Goal: Task Accomplishment & Management: Manage account settings

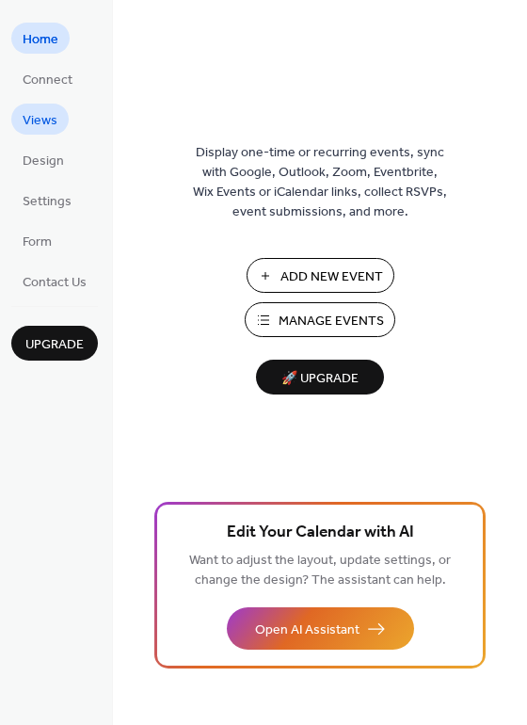
click at [47, 114] on span "Views" at bounding box center [40, 121] width 35 height 20
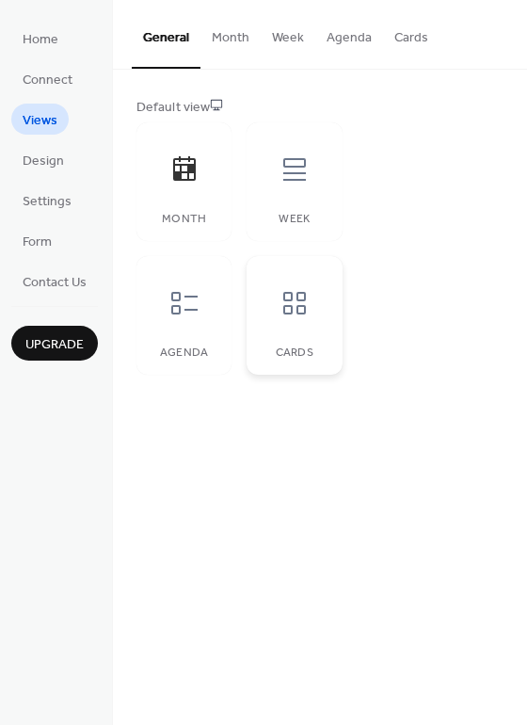
click at [295, 336] on div "Cards" at bounding box center [294, 315] width 95 height 119
click at [201, 311] on div at bounding box center [184, 303] width 56 height 56
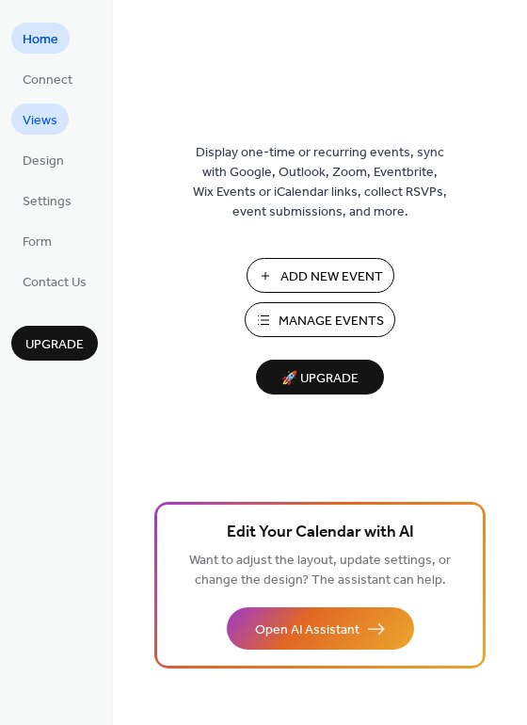
click at [55, 125] on span "Views" at bounding box center [40, 121] width 35 height 20
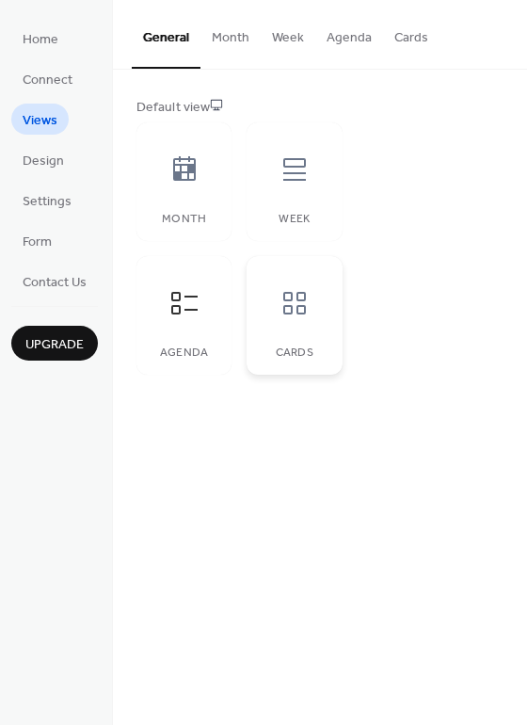
click at [288, 327] on div at bounding box center [294, 303] width 56 height 56
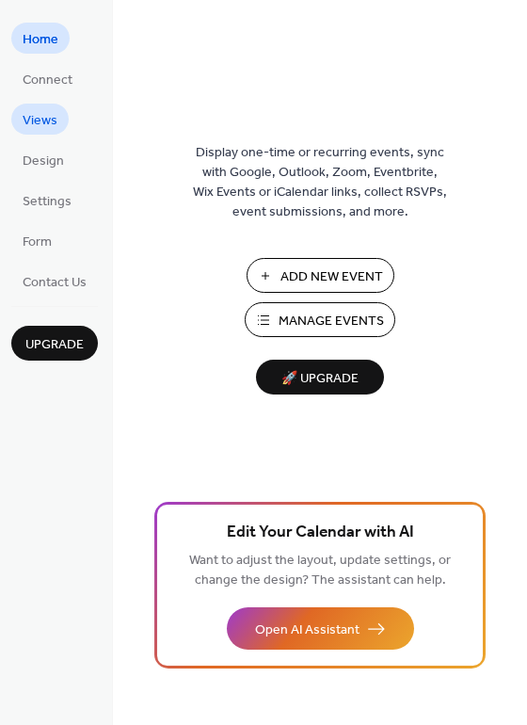
click at [47, 112] on span "Views" at bounding box center [40, 121] width 35 height 20
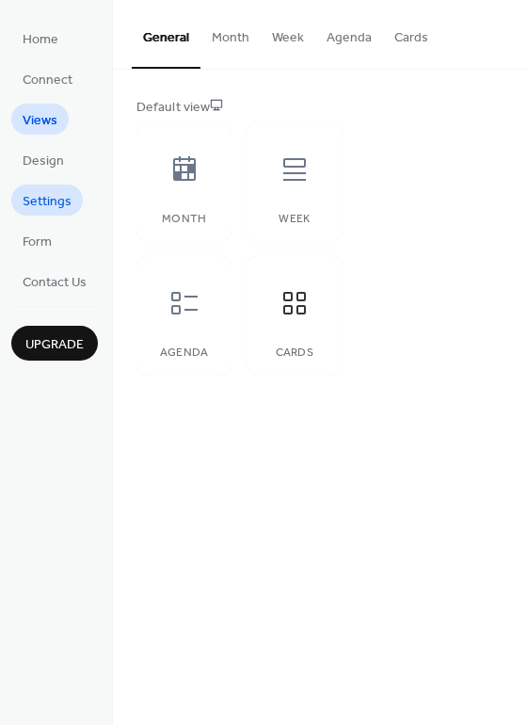
click at [35, 195] on span "Settings" at bounding box center [47, 202] width 49 height 20
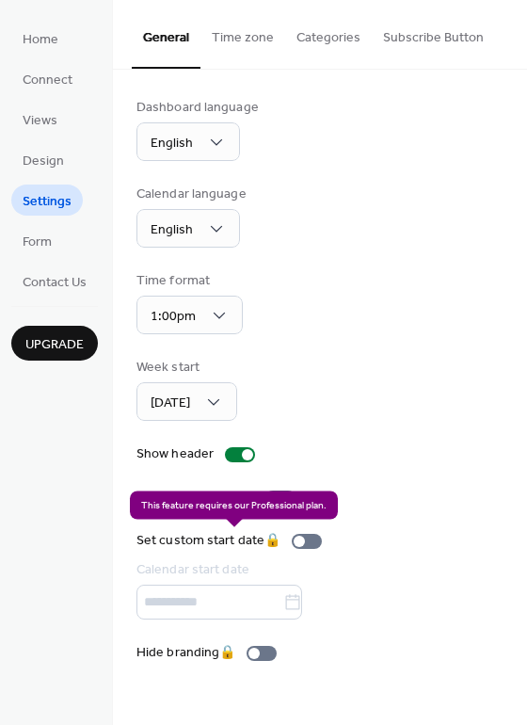
click at [213, 601] on div "Set custom start date 🔒 Calendar start date" at bounding box center [232, 575] width 193 height 88
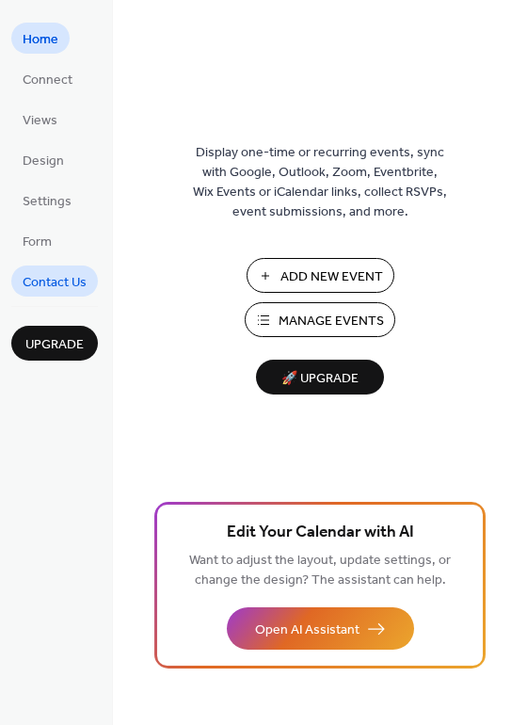
click at [49, 280] on span "Contact Us" at bounding box center [55, 283] width 64 height 20
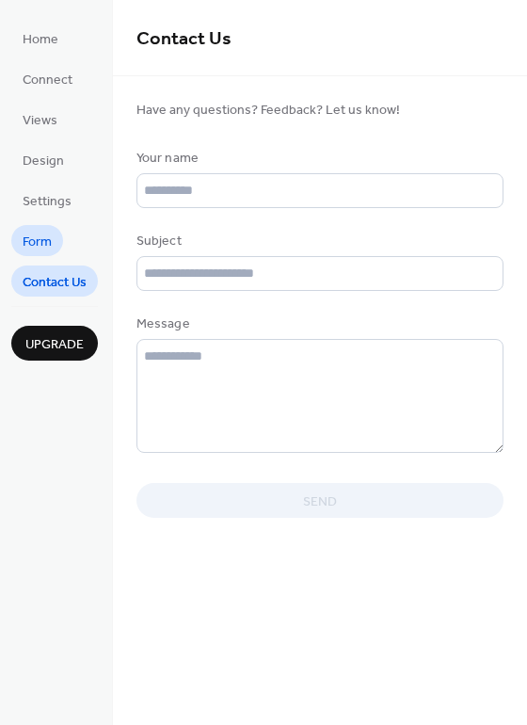
click at [46, 238] on span "Form" at bounding box center [37, 242] width 29 height 20
